Goal: Find specific page/section: Find specific page/section

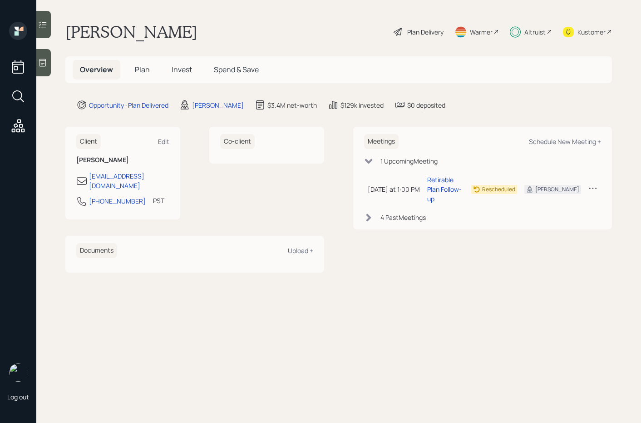
click at [172, 71] on span "Invest" at bounding box center [182, 70] width 20 height 10
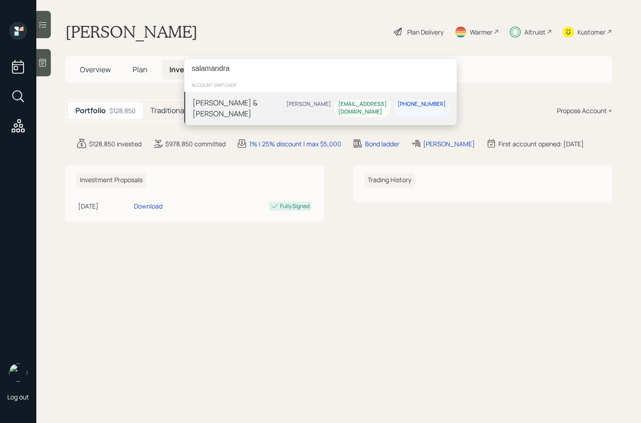
type input "salamandra"
